Goal: Task Accomplishment & Management: Use online tool/utility

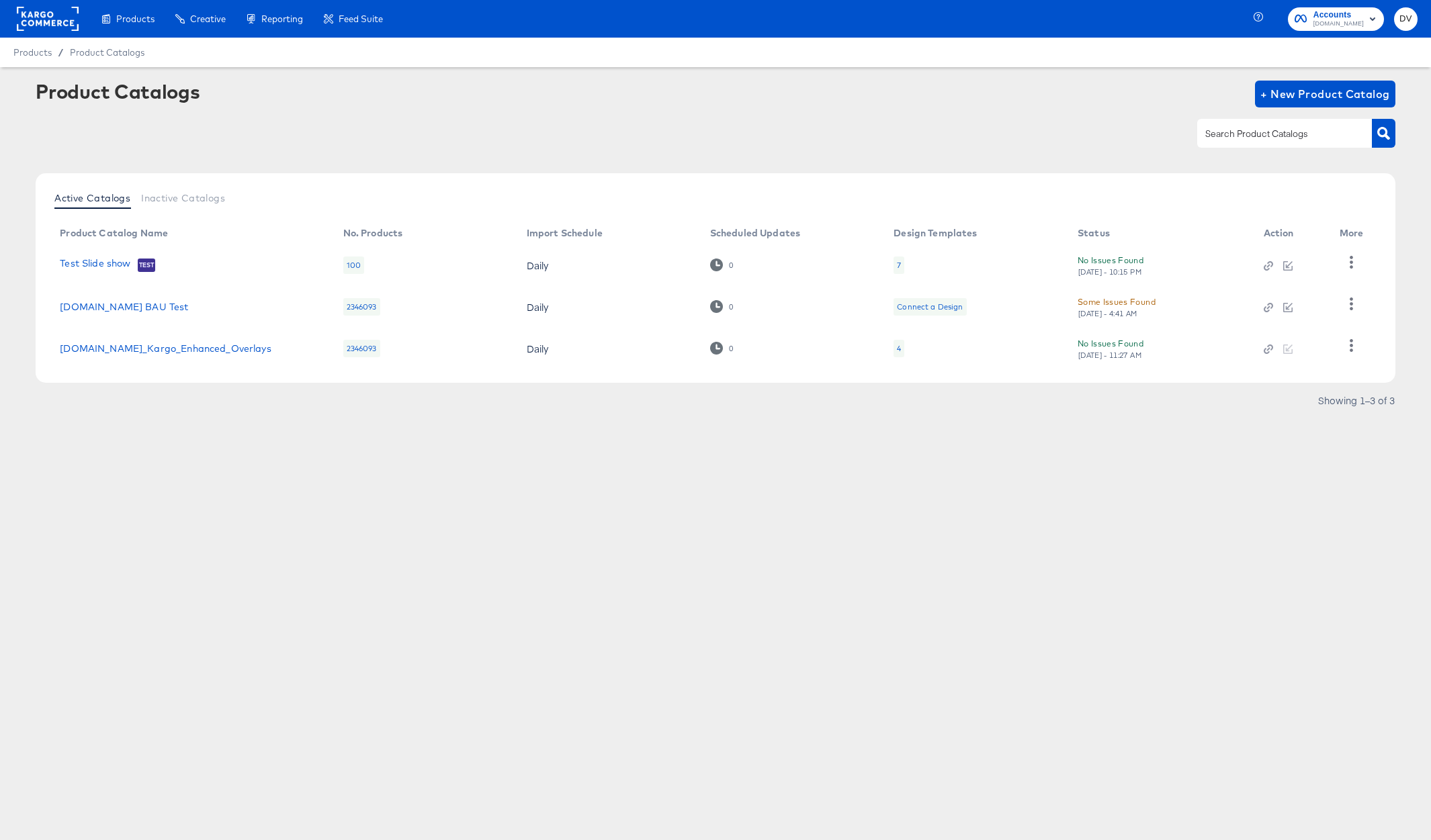
click at [54, 14] on rect at bounding box center [48, 19] width 62 height 24
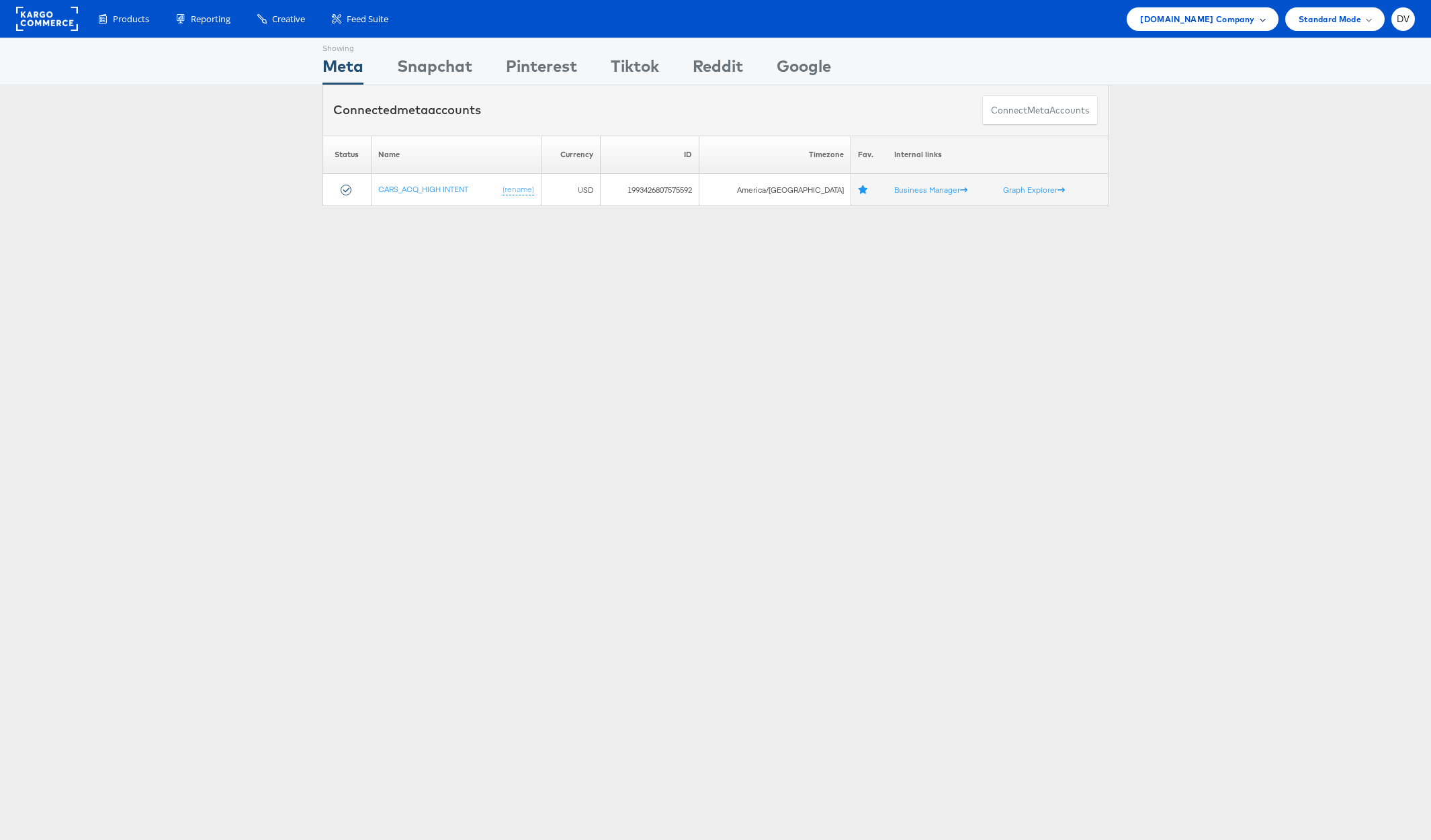
click at [1215, 23] on span "[DOMAIN_NAME] Company" at bounding box center [1197, 19] width 114 height 14
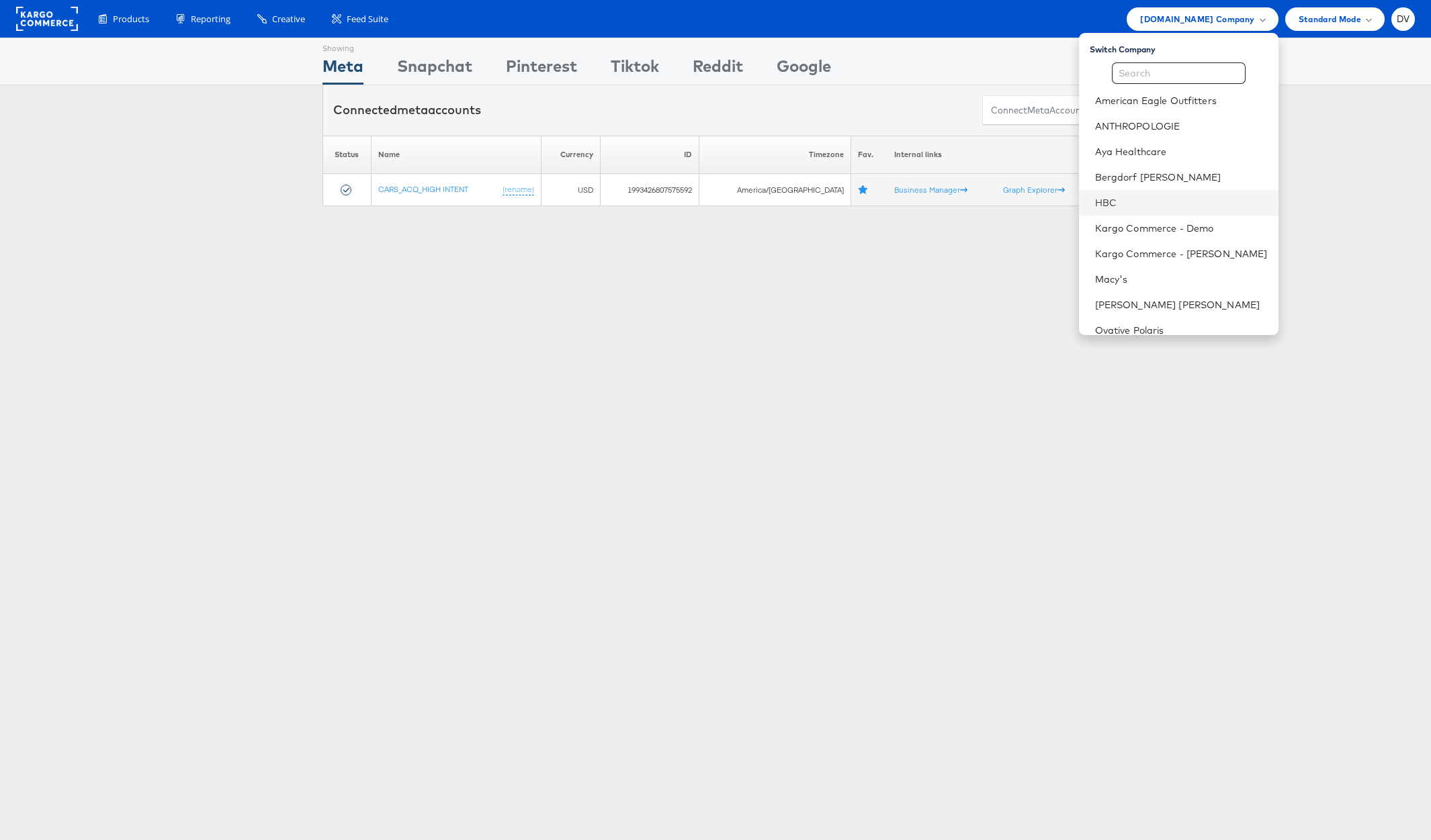
scroll to position [214, 0]
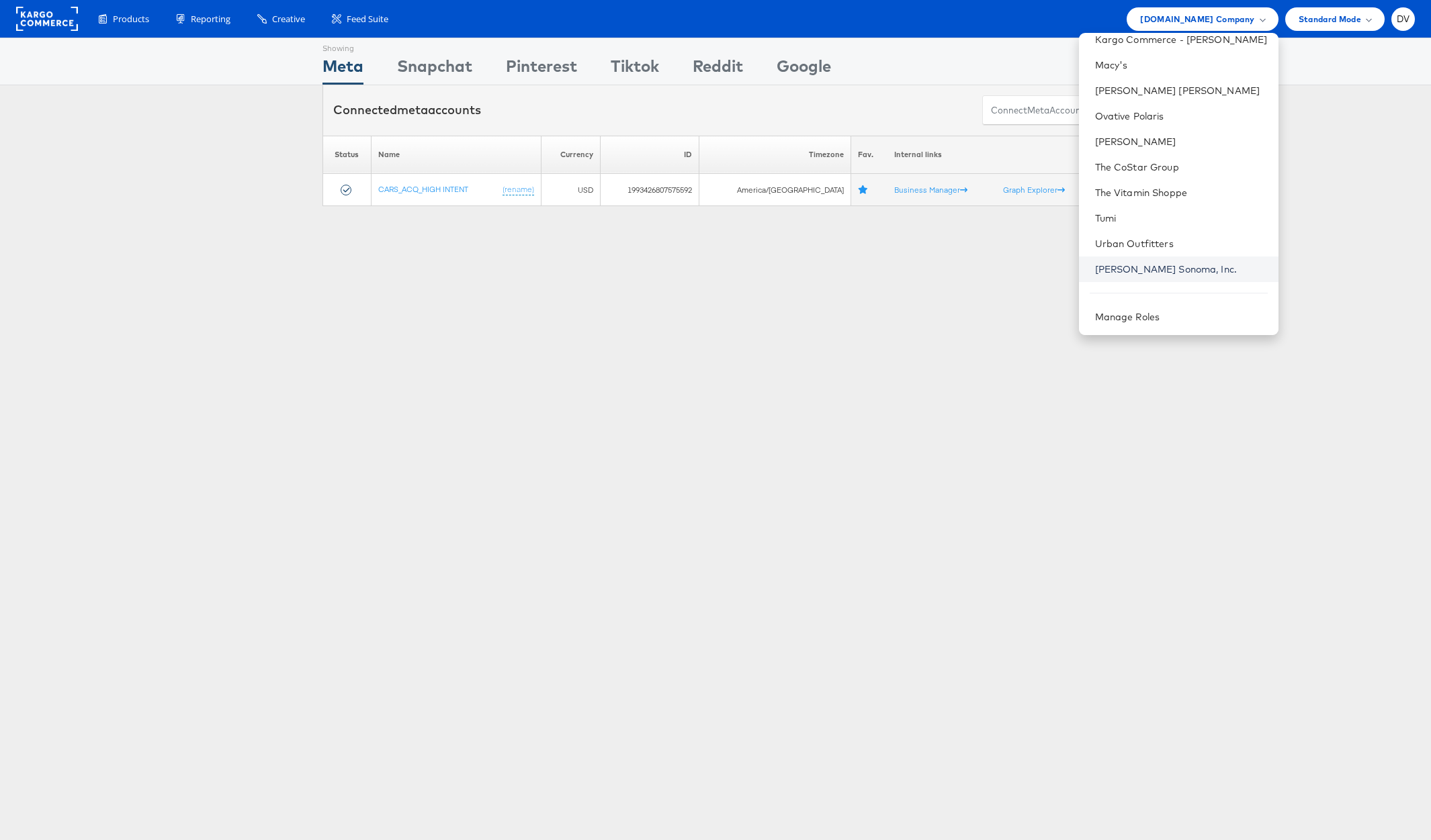
click at [1186, 266] on link "Williams Sonoma, Inc." at bounding box center [1181, 270] width 173 height 14
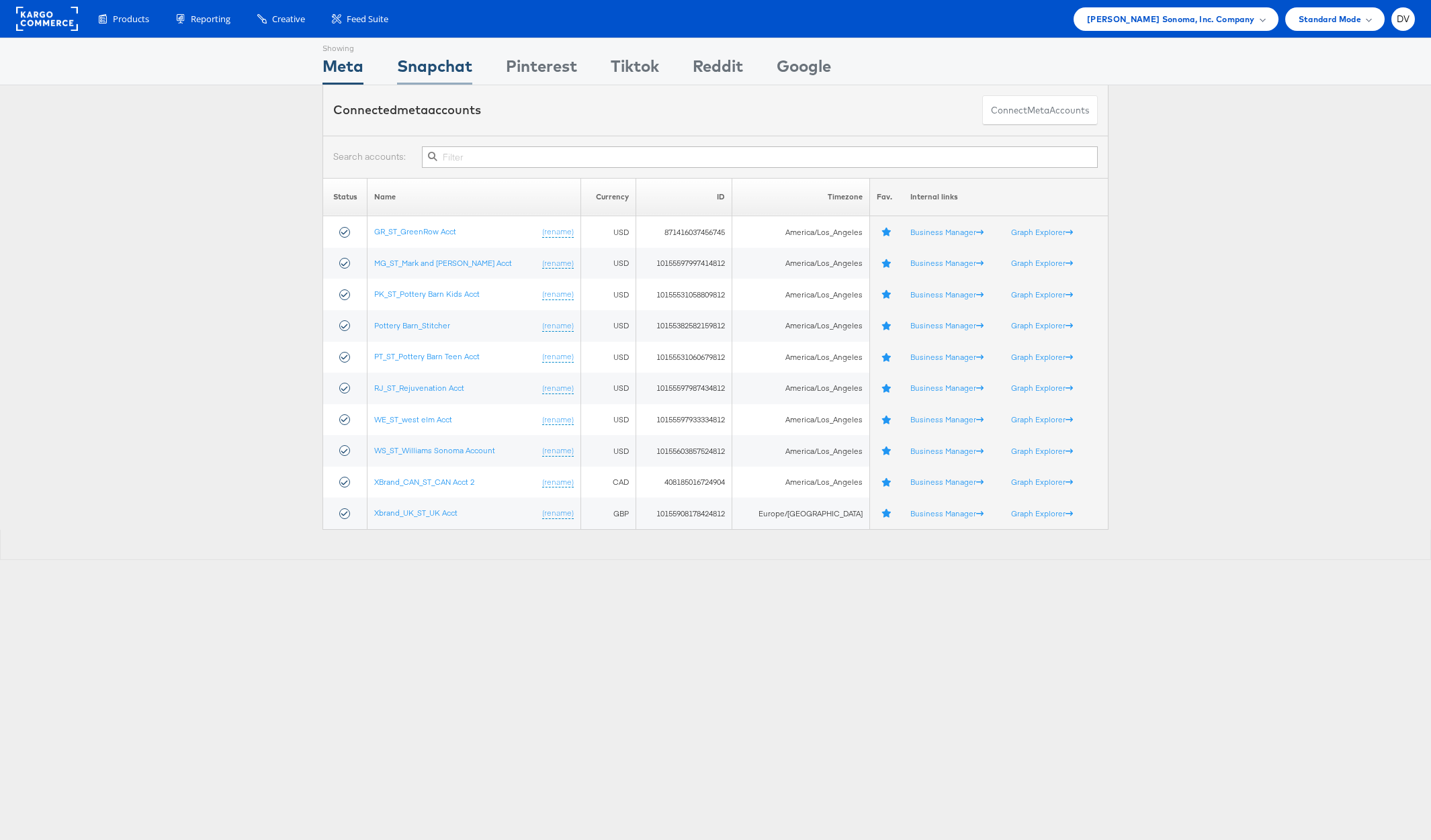
click at [427, 70] on div "Snapchat" at bounding box center [434, 70] width 75 height 31
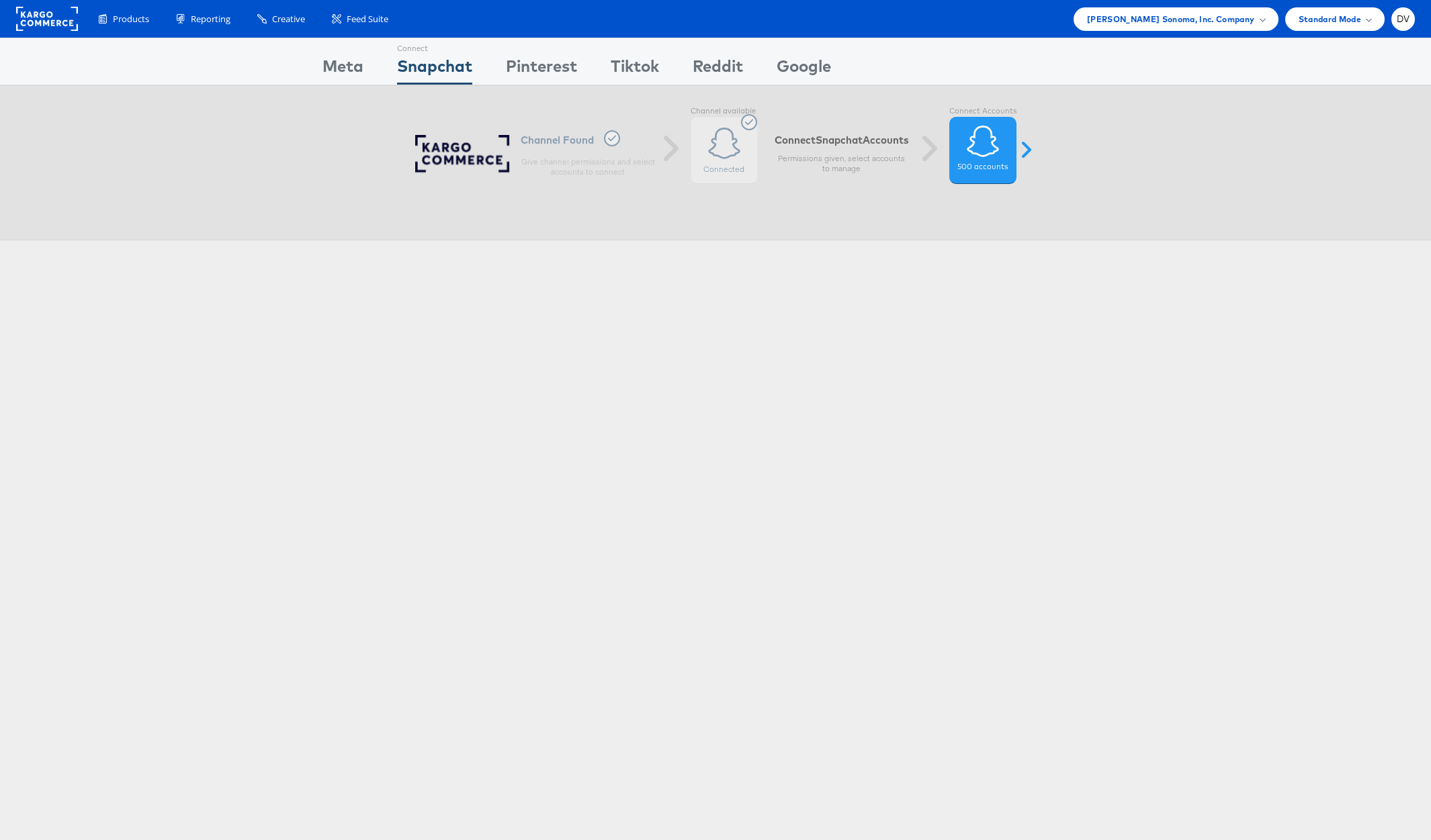
click at [496, 67] on div "Connect Meta Connect Snapchat Connect Pinterest Connect Tiktok Connect Reddit C…" at bounding box center [715, 61] width 786 height 47
click at [512, 65] on div "Pinterest" at bounding box center [542, 70] width 71 height 31
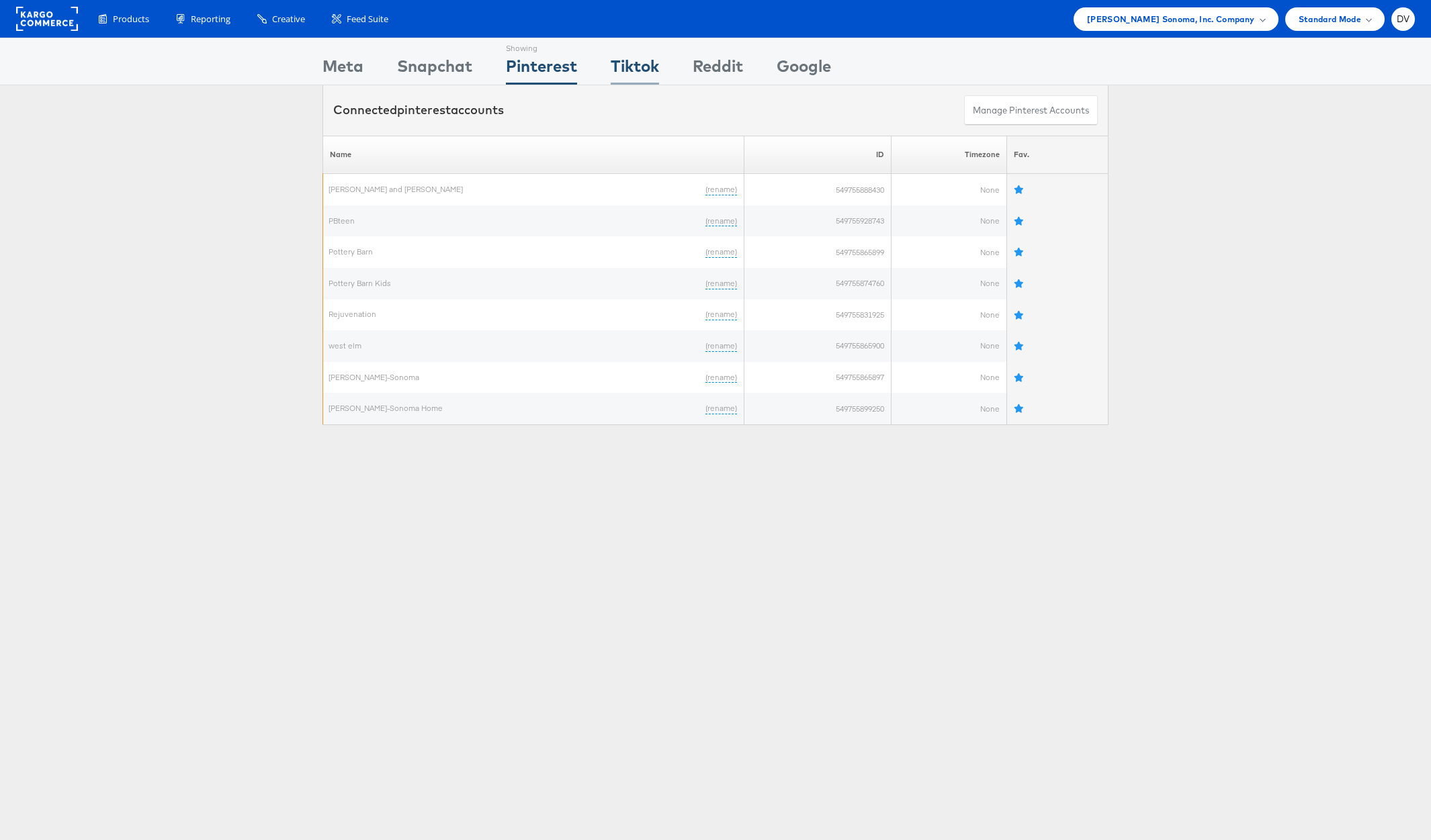
click at [645, 65] on div "Tiktok" at bounding box center [634, 70] width 48 height 31
click at [450, 65] on div "Snapchat" at bounding box center [434, 70] width 75 height 31
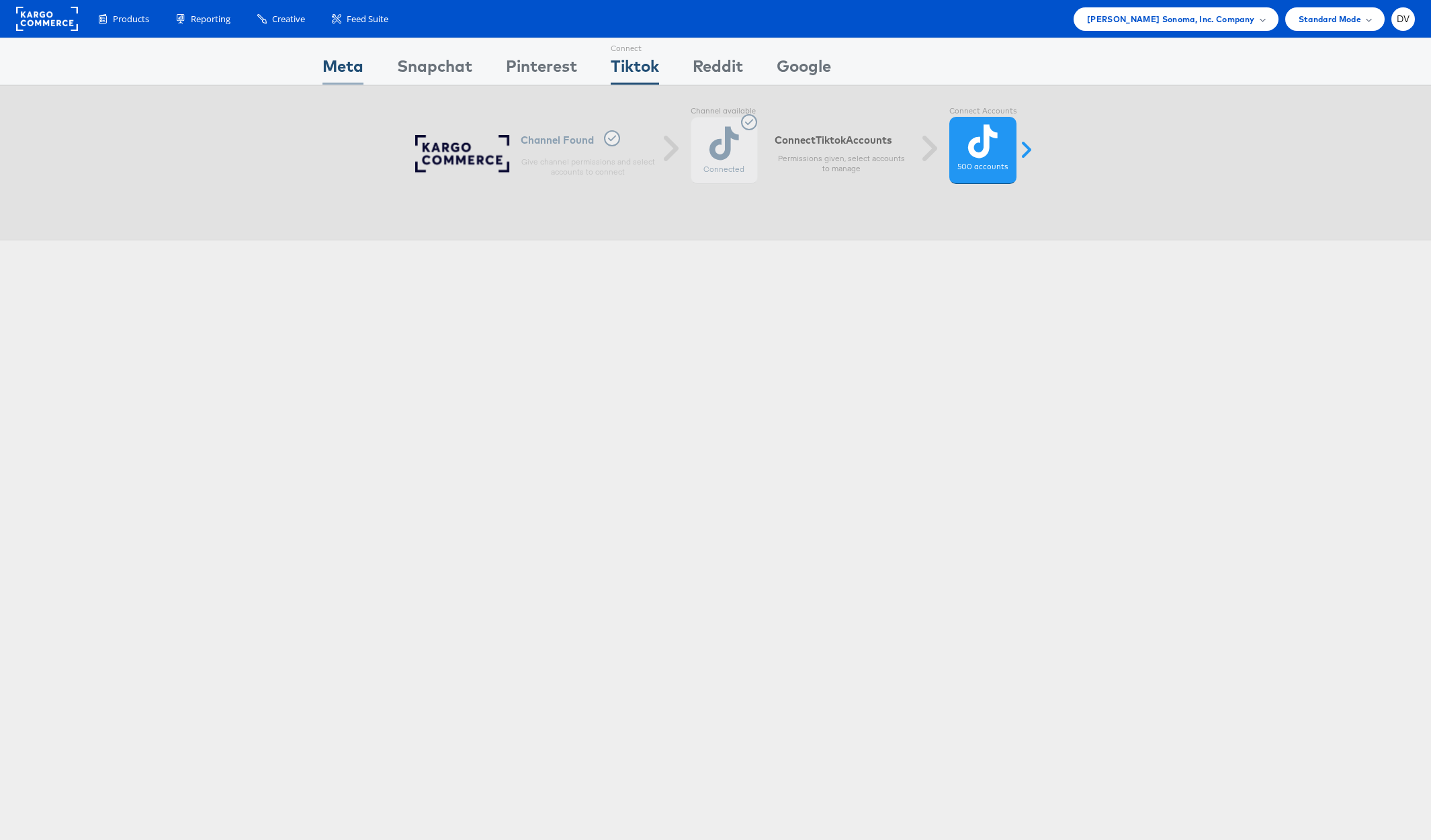
click at [356, 62] on div "Meta" at bounding box center [343, 70] width 41 height 31
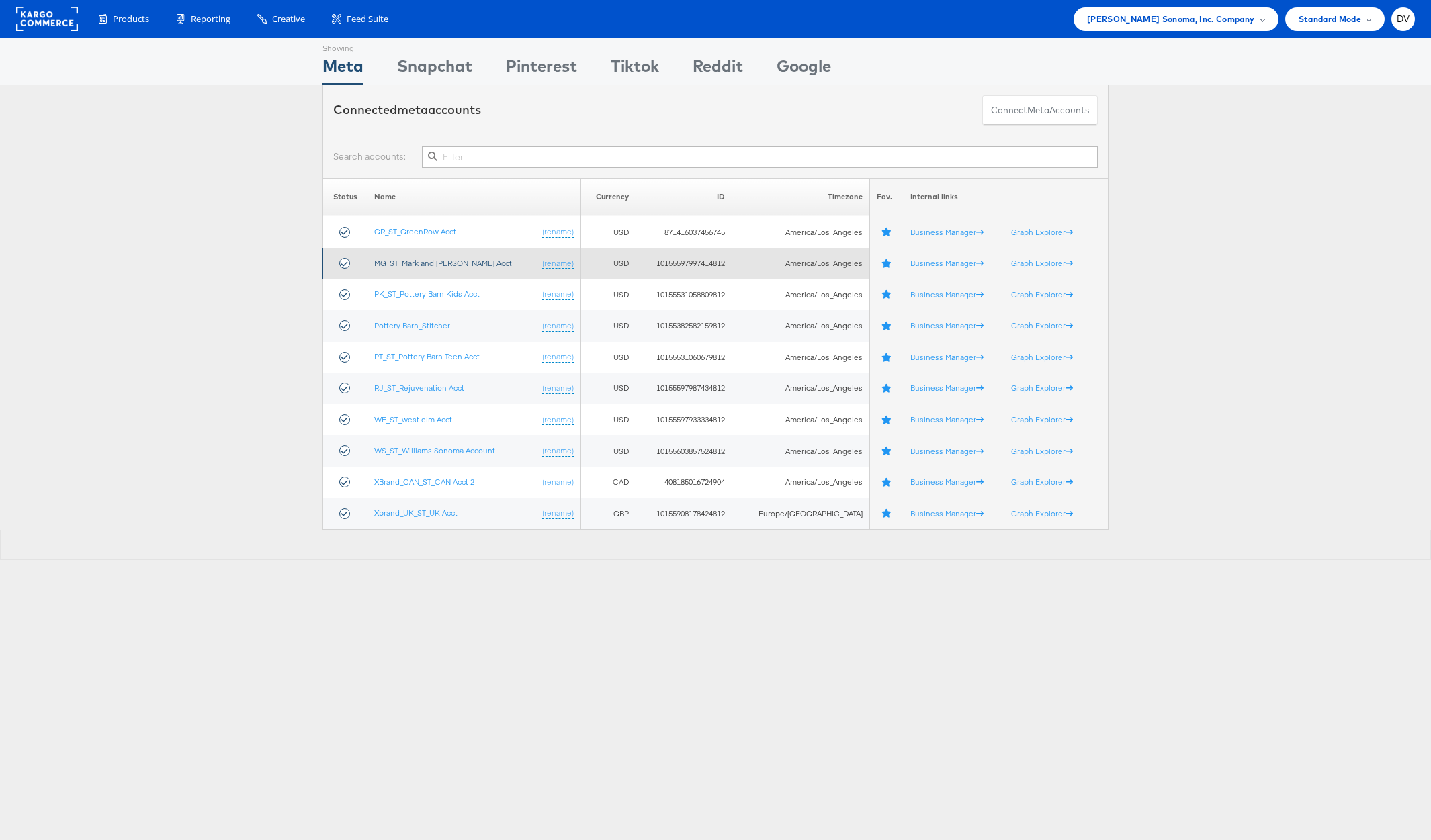
click at [422, 261] on link "MG_ST_Mark and [PERSON_NAME] Acct" at bounding box center [443, 263] width 138 height 10
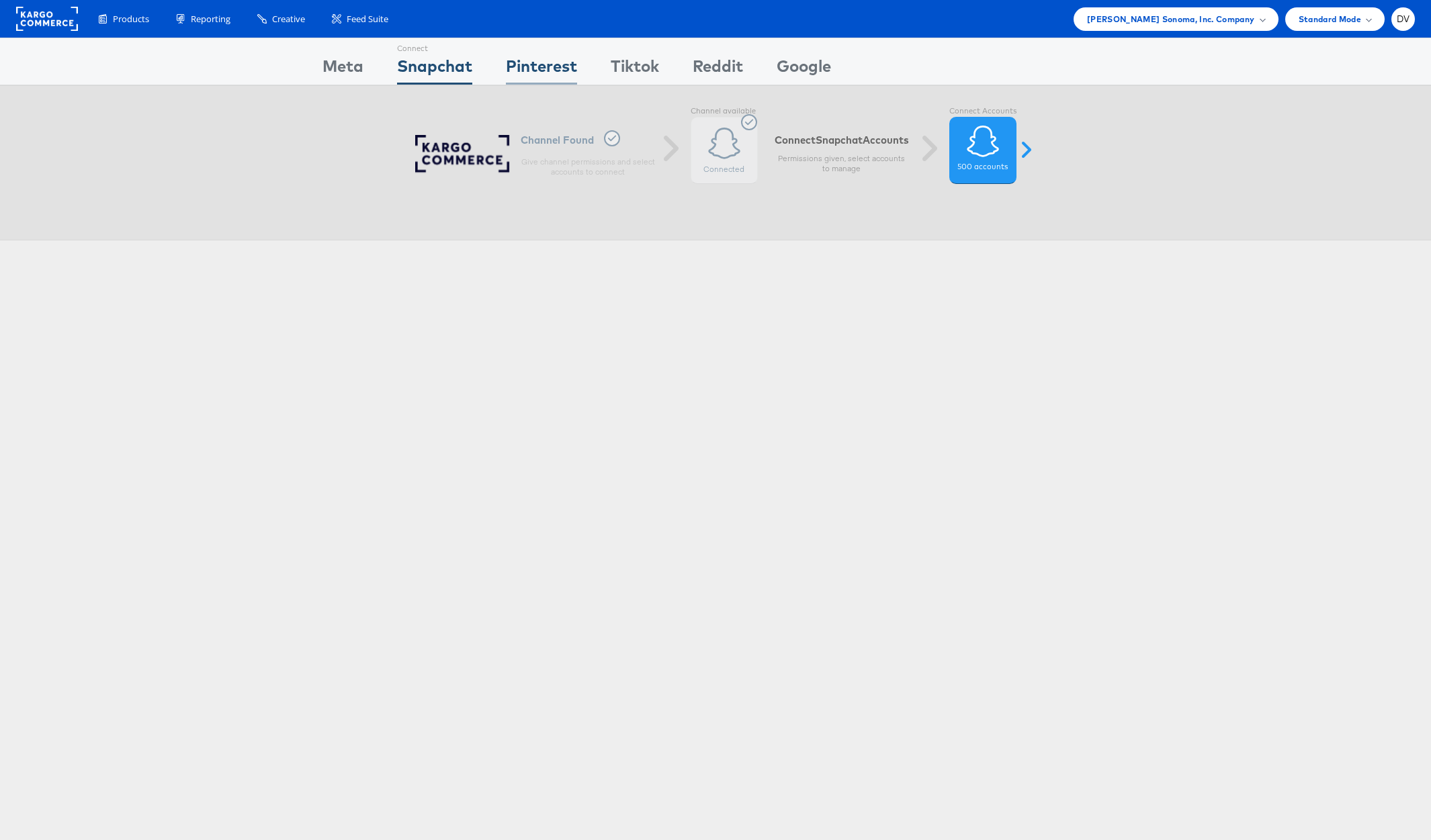
click at [512, 66] on div "Pinterest" at bounding box center [542, 70] width 71 height 31
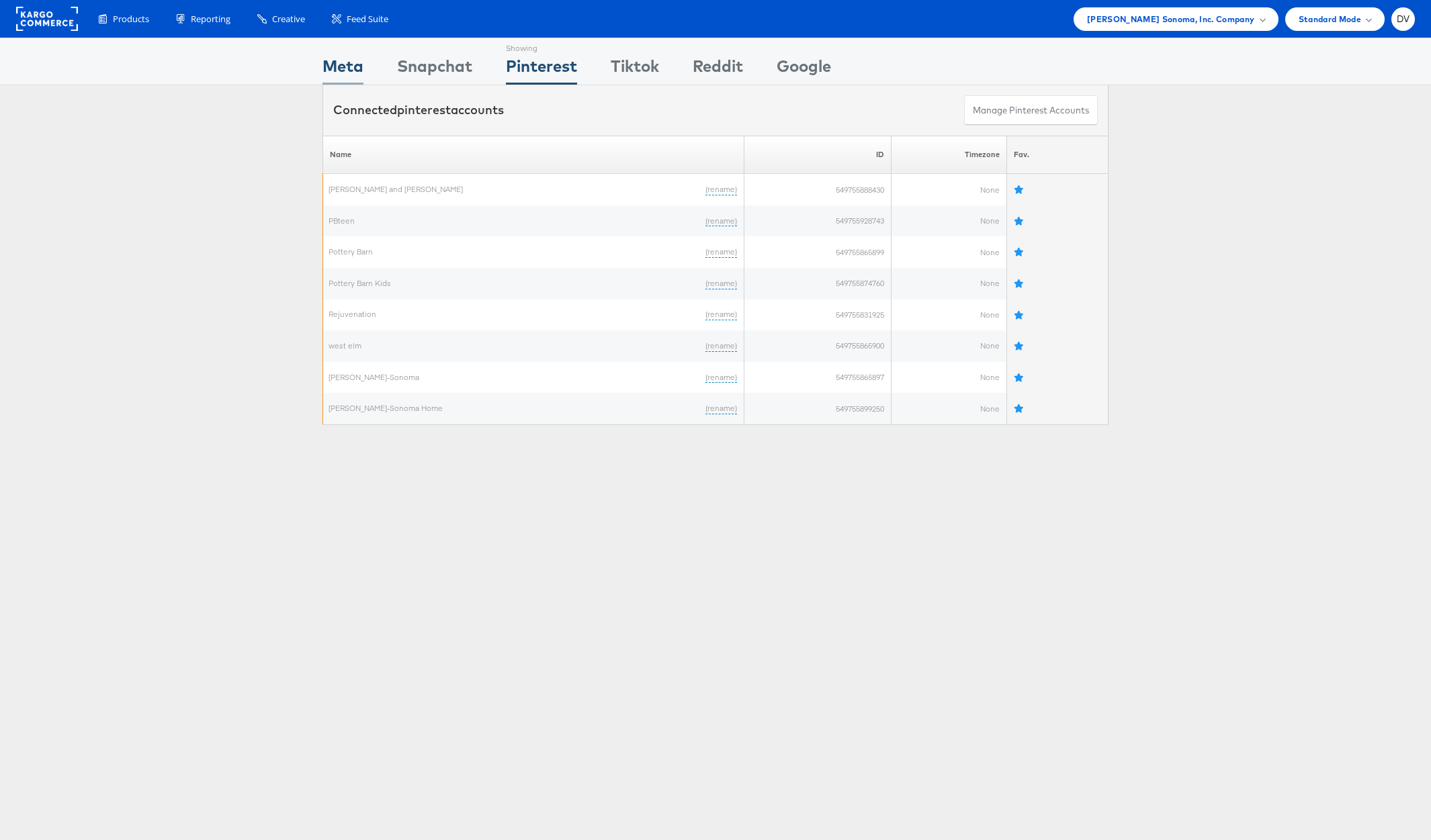
click at [349, 70] on div "Meta" at bounding box center [343, 70] width 41 height 31
